Goal: Information Seeking & Learning: Learn about a topic

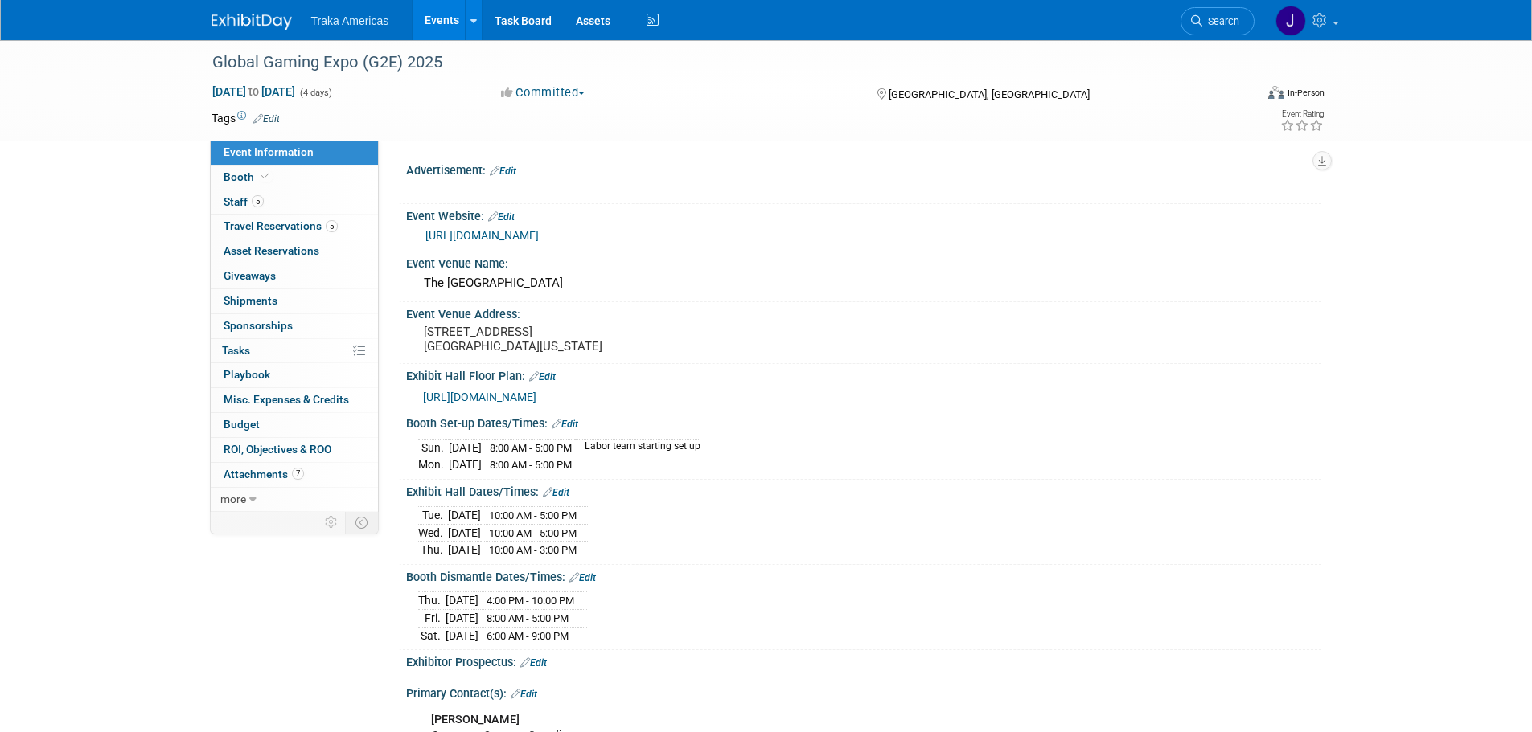
select select "National"
click at [227, 14] on img at bounding box center [251, 22] width 80 height 16
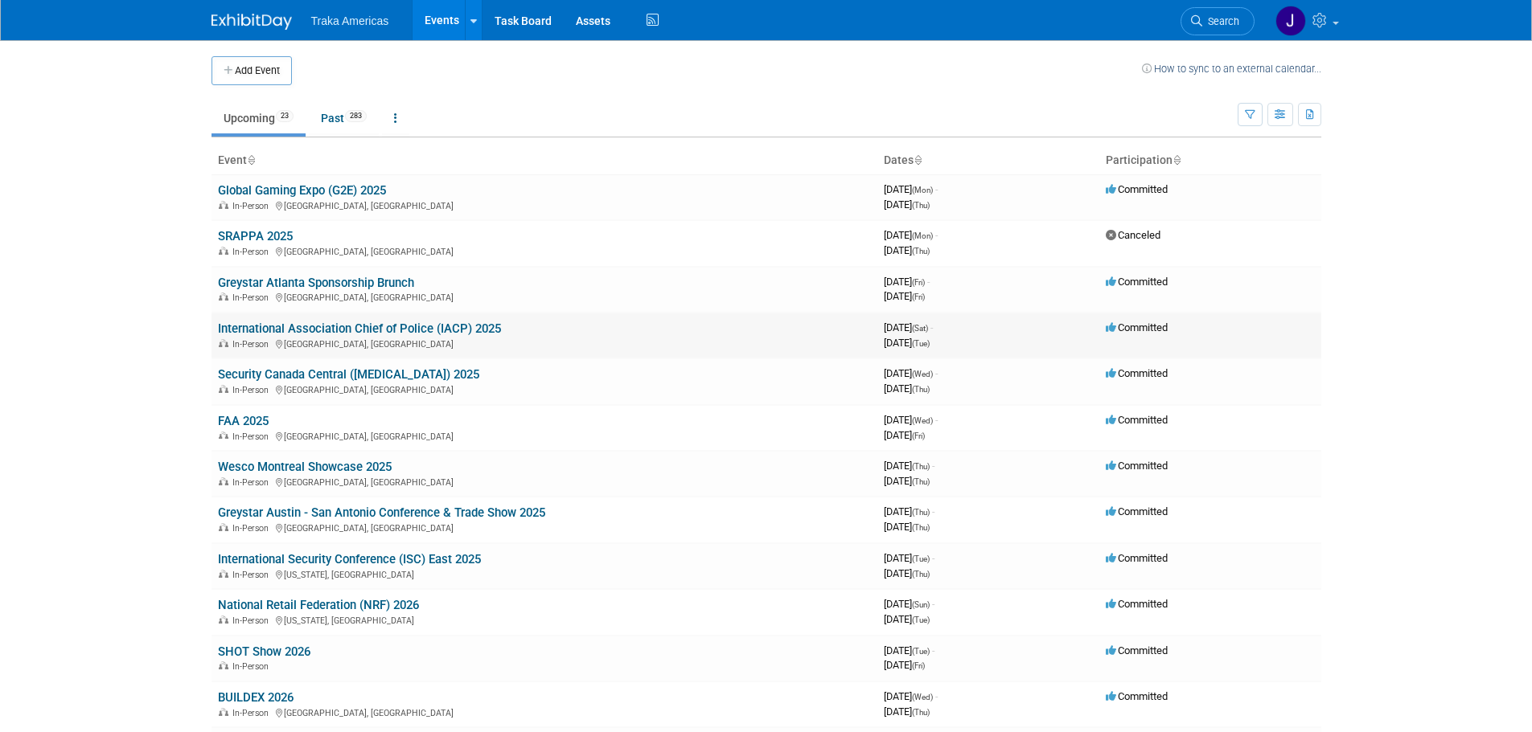
click at [337, 330] on link "International Association Chief of Police (IACP) 2025" at bounding box center [359, 329] width 283 height 14
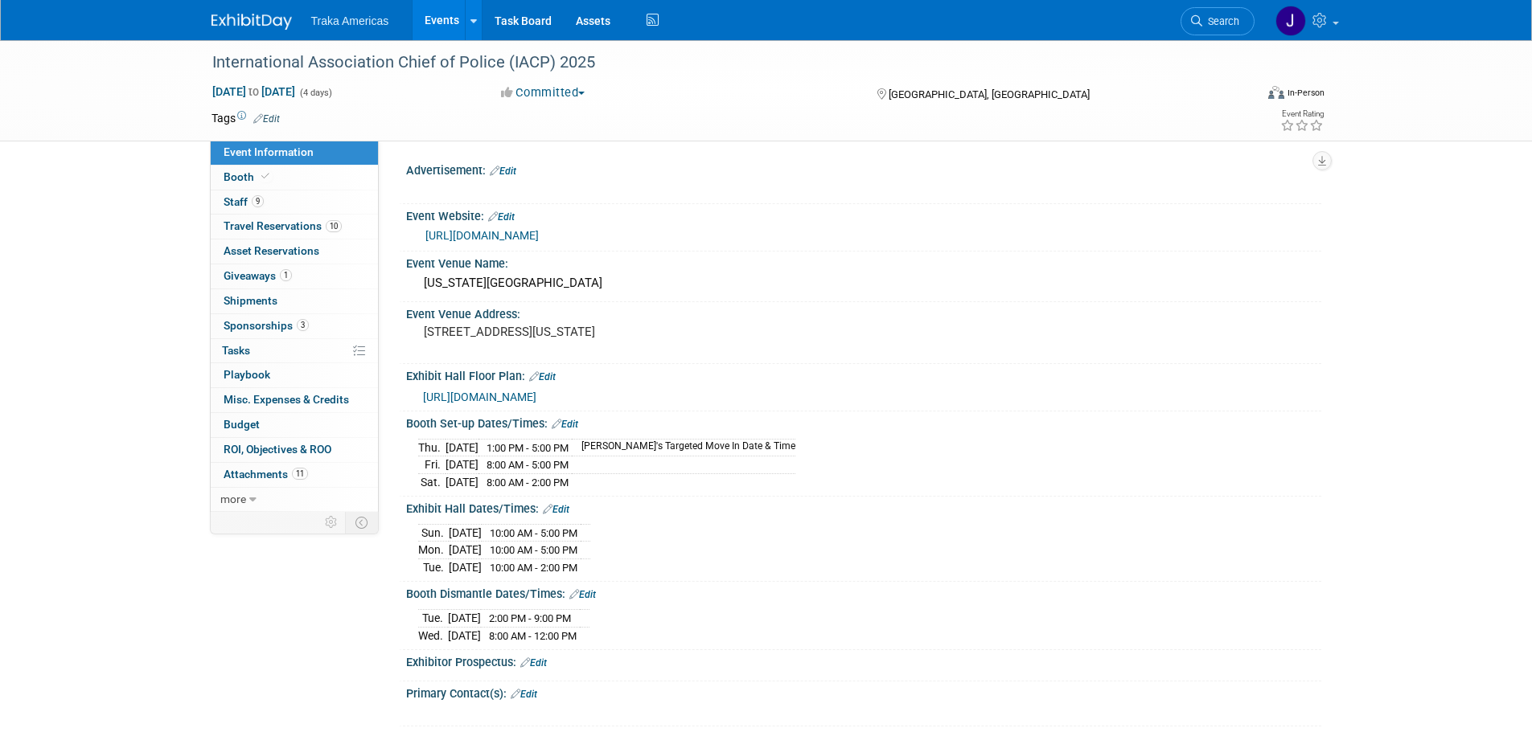
select select "National"
click at [293, 179] on link "Booth" at bounding box center [294, 178] width 167 height 24
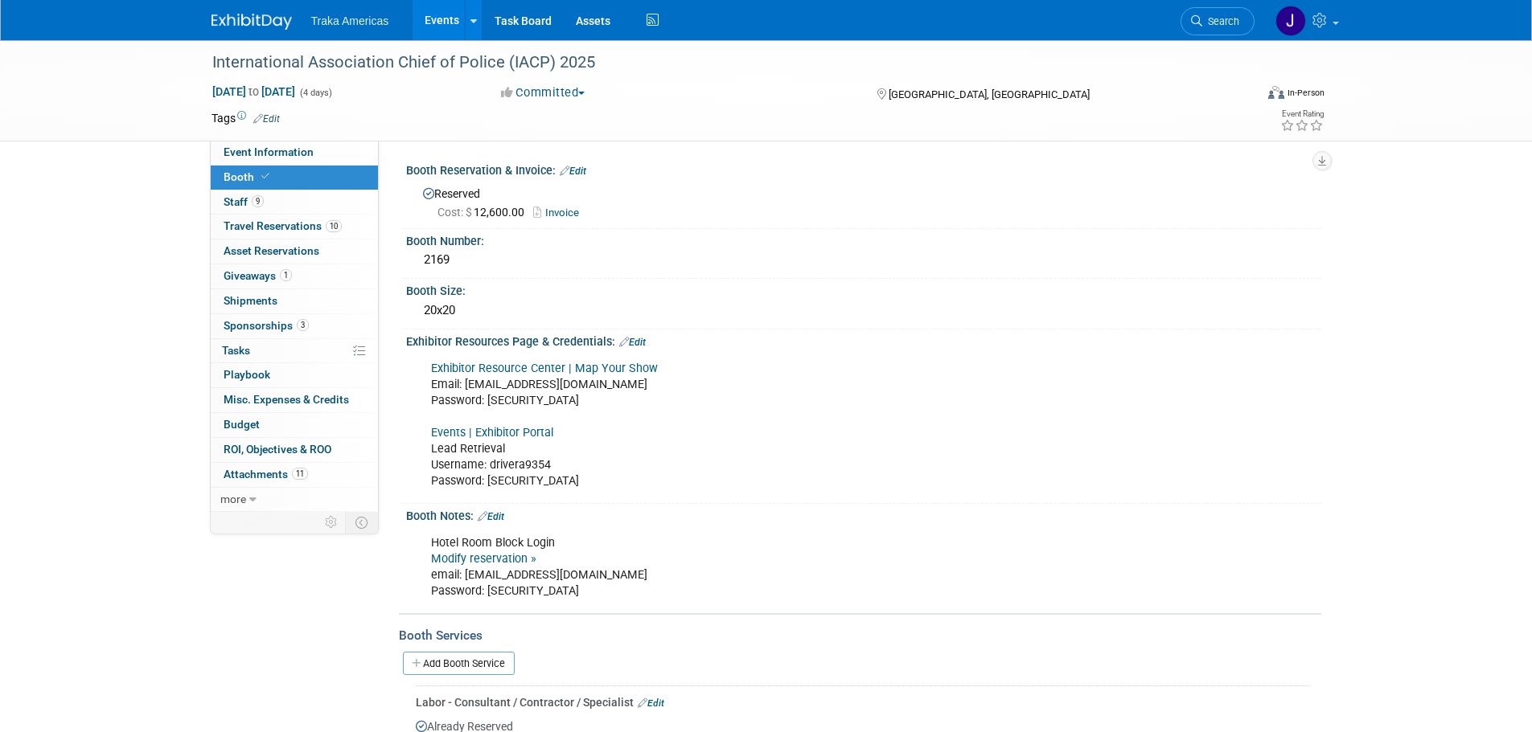
click at [517, 432] on link "Events | Exhibitor Portal" at bounding box center [492, 433] width 122 height 14
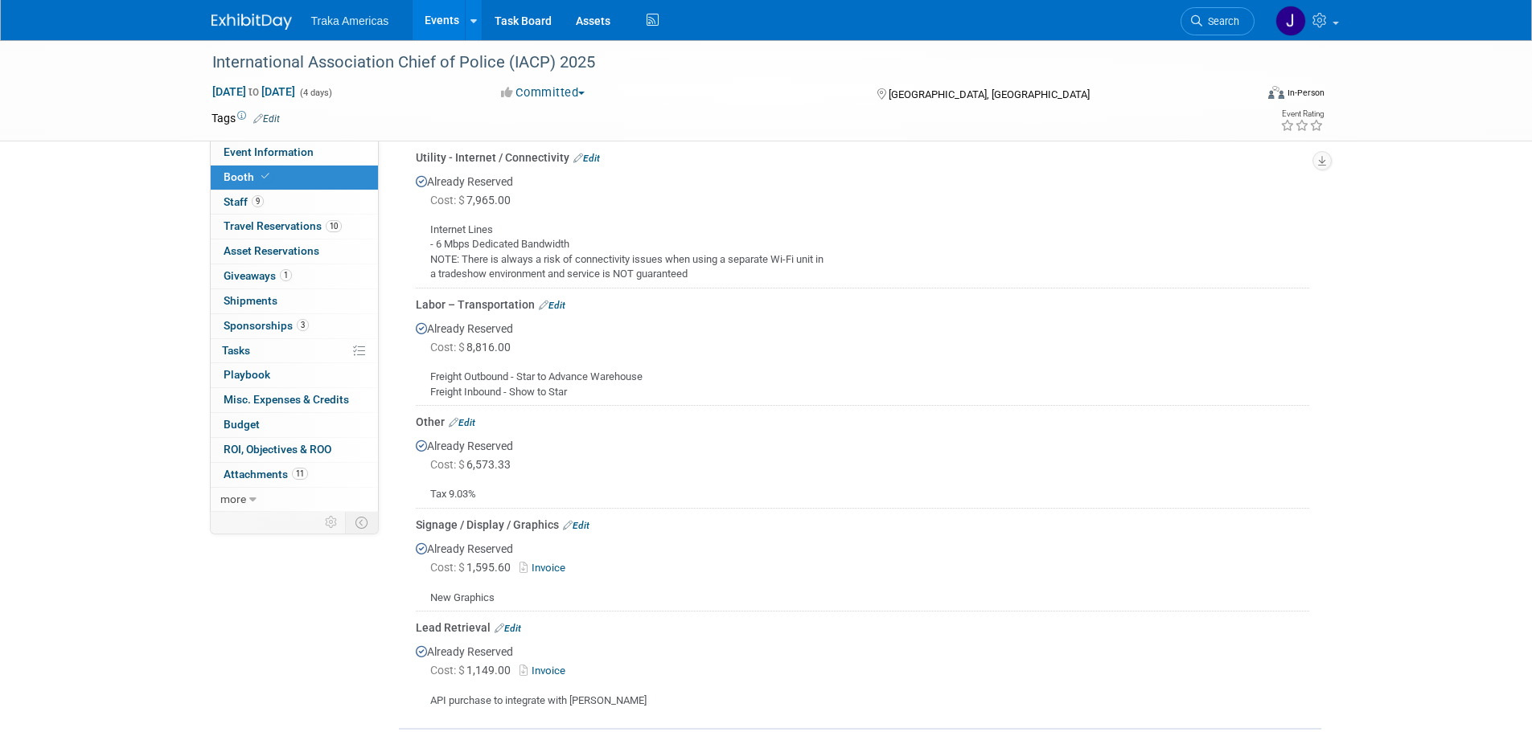
scroll to position [2090, 0]
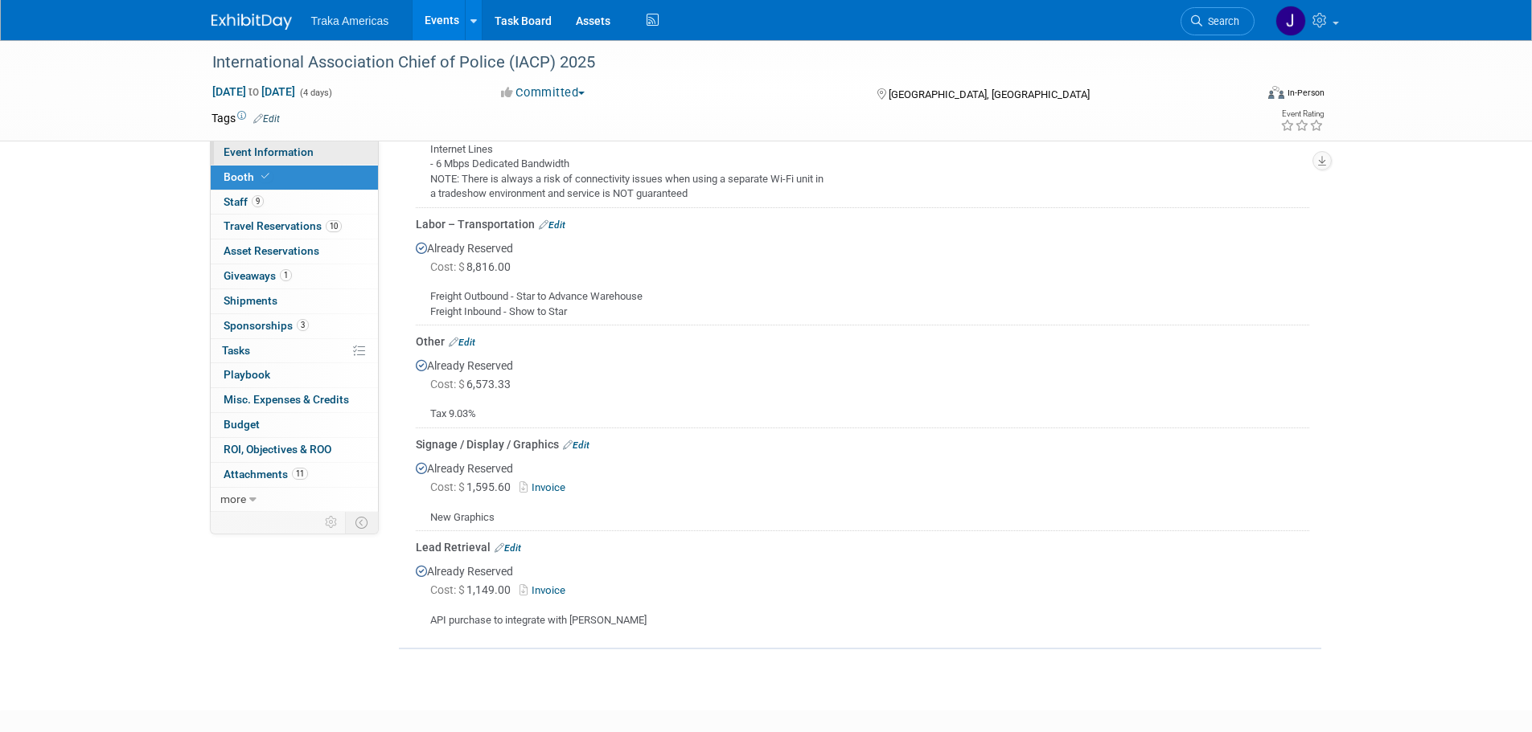
click at [281, 150] on span "Event Information" at bounding box center [269, 152] width 90 height 13
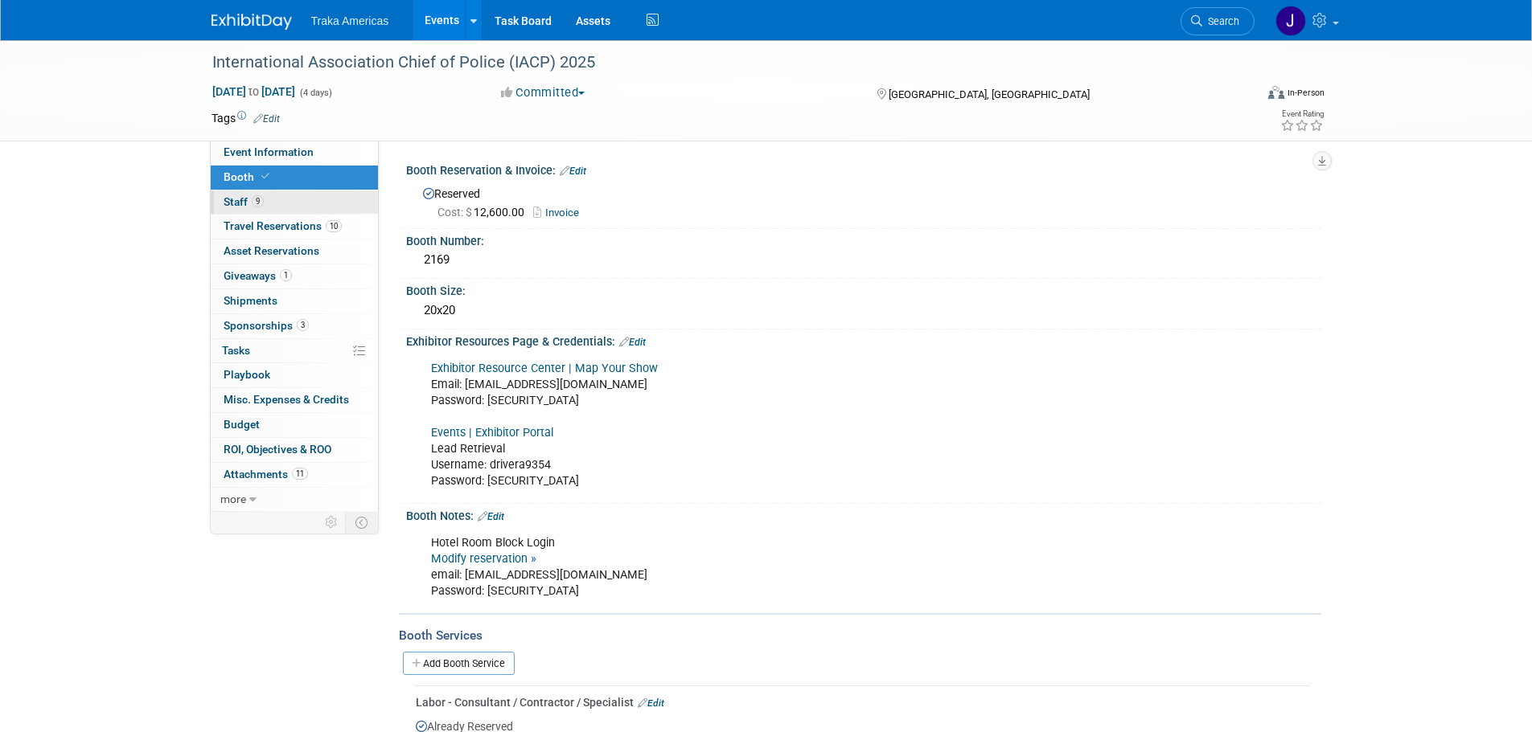
select select "National"
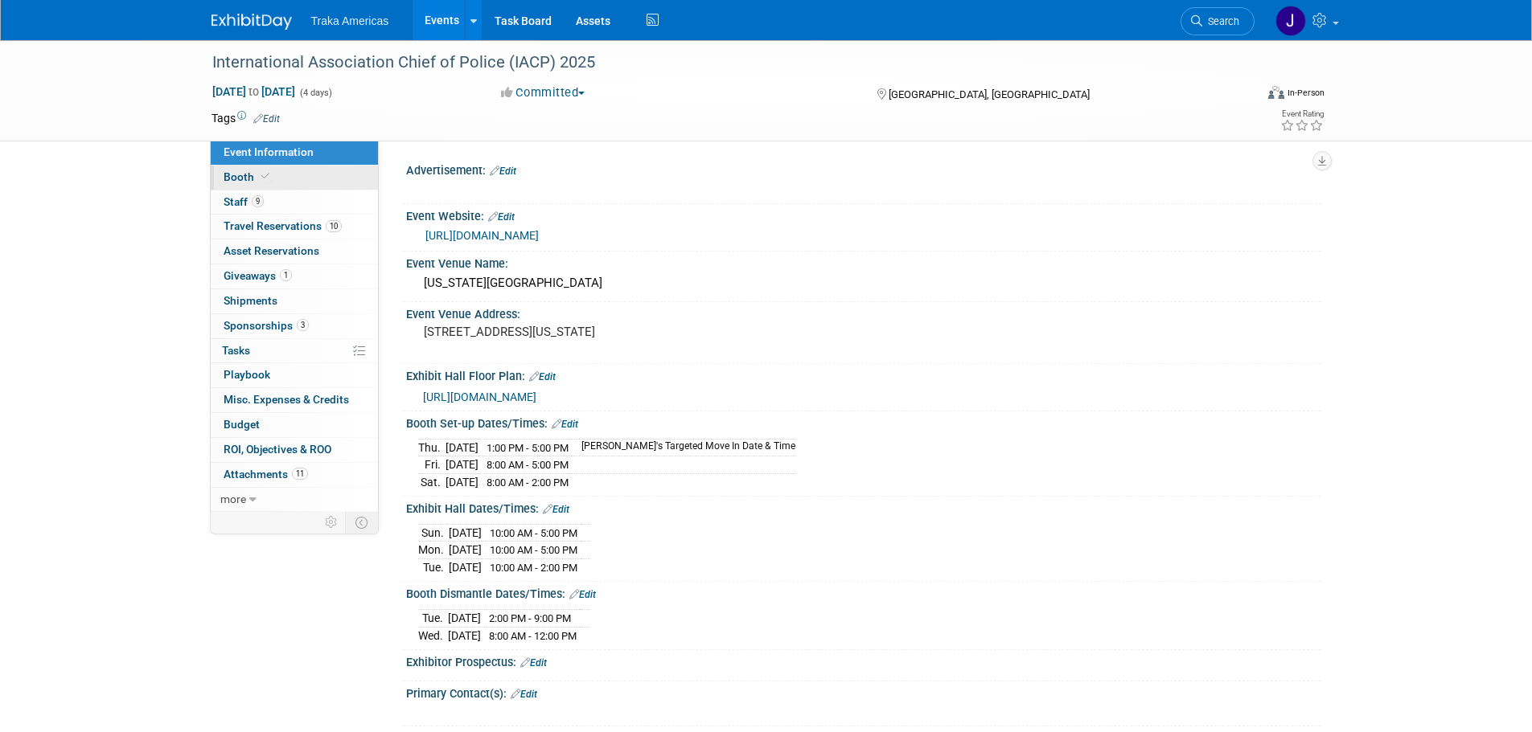
click at [330, 179] on link "Booth" at bounding box center [294, 178] width 167 height 24
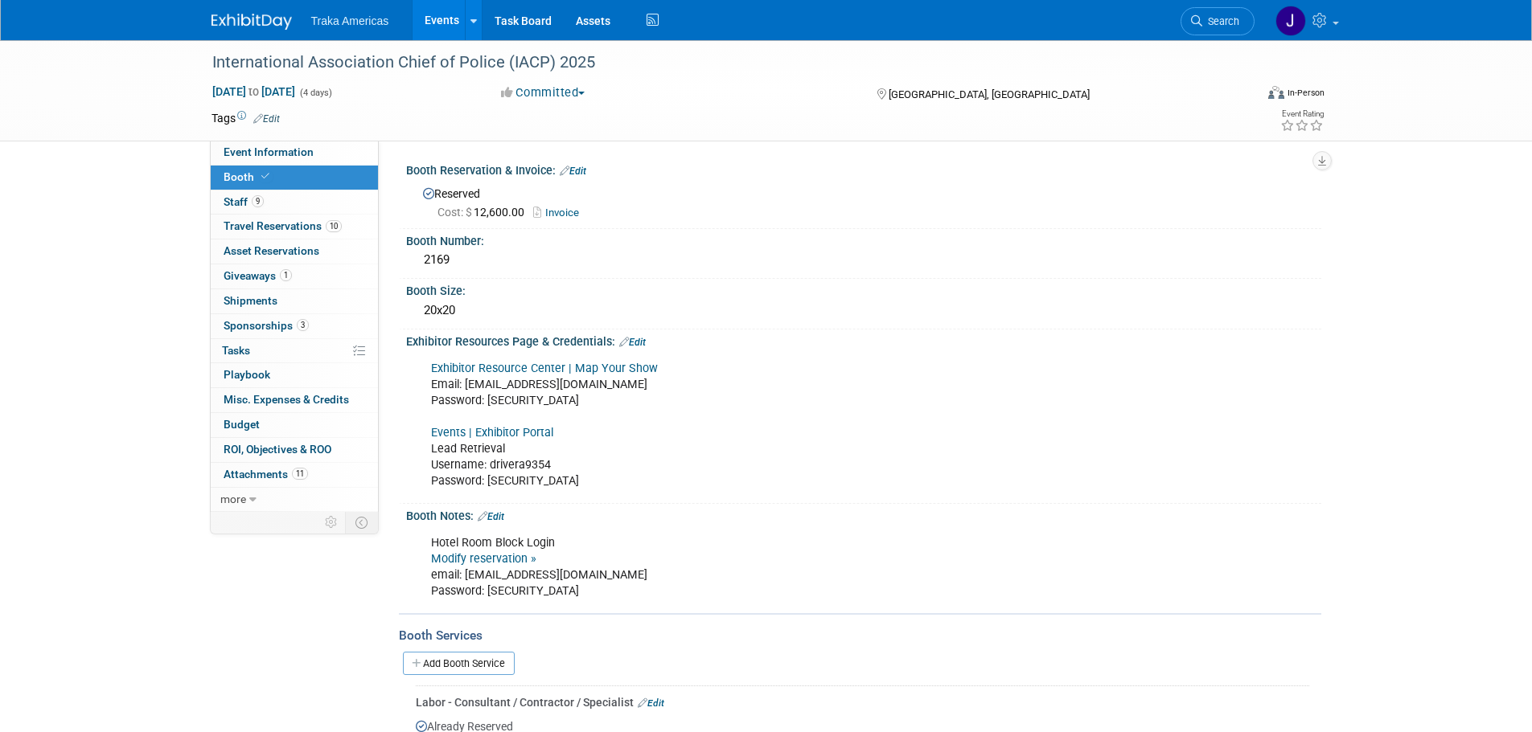
click at [536, 363] on link "Exhibitor Resource Center | Map Your Show" at bounding box center [544, 369] width 227 height 14
drag, startPoint x: 515, startPoint y: 404, endPoint x: 487, endPoint y: 404, distance: 28.2
click at [487, 404] on div "Exhibitor Resource Center | Map Your Show Email: jsaenz@trakausa.com Password: …" at bounding box center [782, 426] width 724 height 146
click at [484, 370] on link "Exhibitor Resource Center | Map Your Show" at bounding box center [544, 369] width 227 height 14
